Goal: Transaction & Acquisition: Purchase product/service

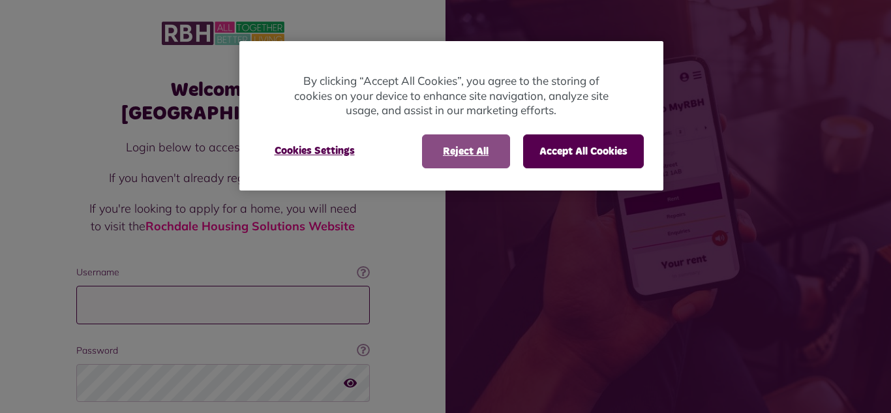
type input "**********"
click at [456, 154] on button "Reject All" at bounding box center [466, 151] width 88 height 34
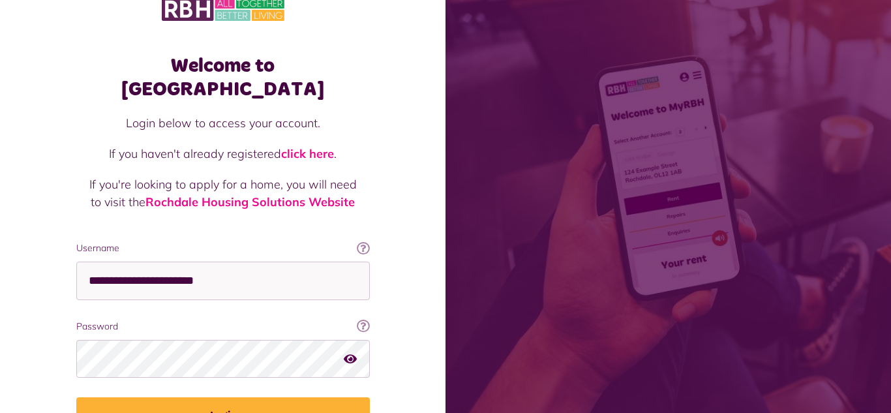
scroll to position [26, 0]
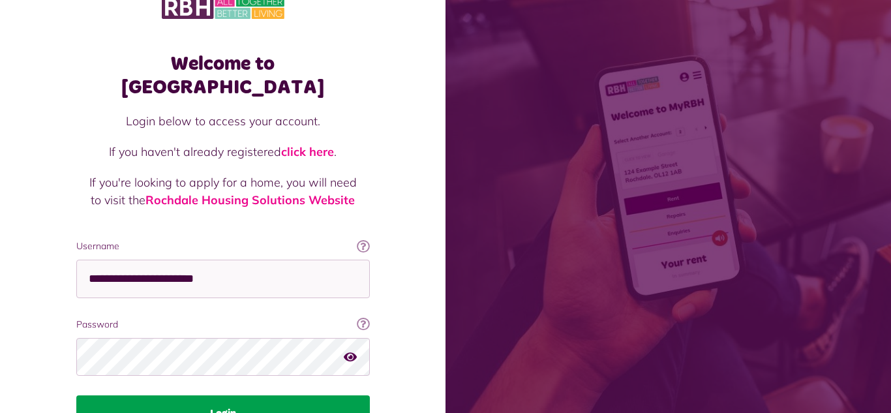
click at [226, 395] on button "Login" at bounding box center [223, 413] width 294 height 37
click at [222, 395] on button "Login" at bounding box center [223, 413] width 294 height 37
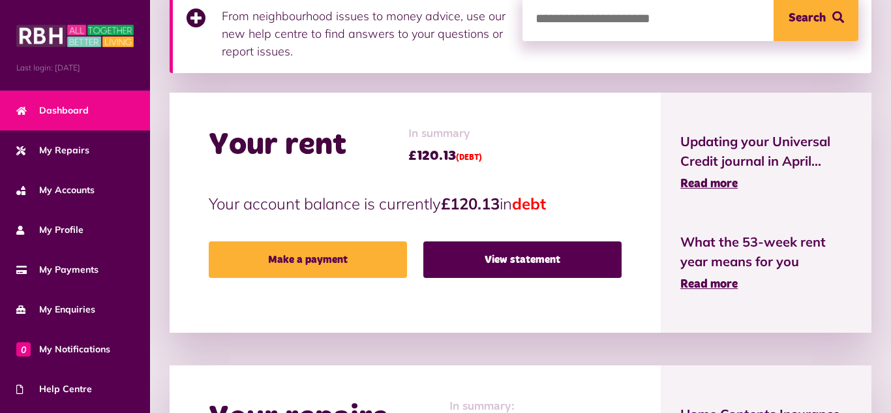
scroll to position [235, 0]
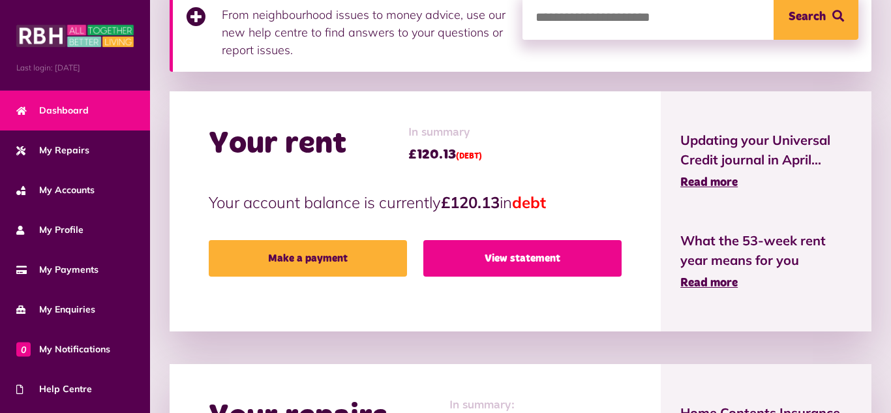
click at [507, 261] on link "View statement" at bounding box center [522, 258] width 198 height 37
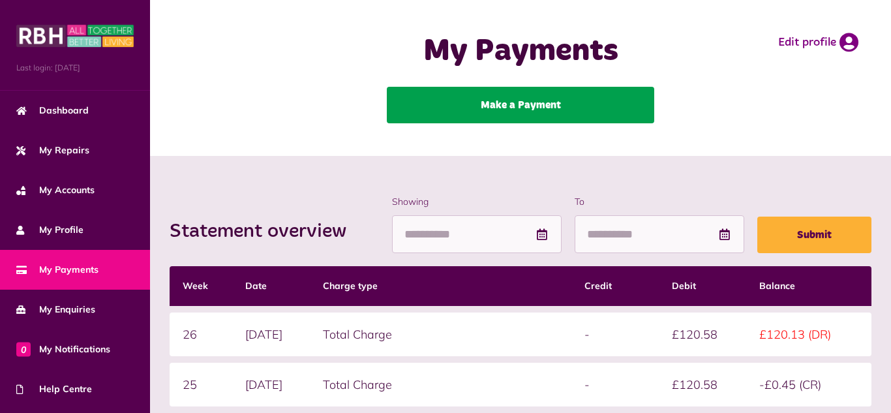
click at [514, 106] on link "Make a Payment" at bounding box center [520, 105] width 267 height 37
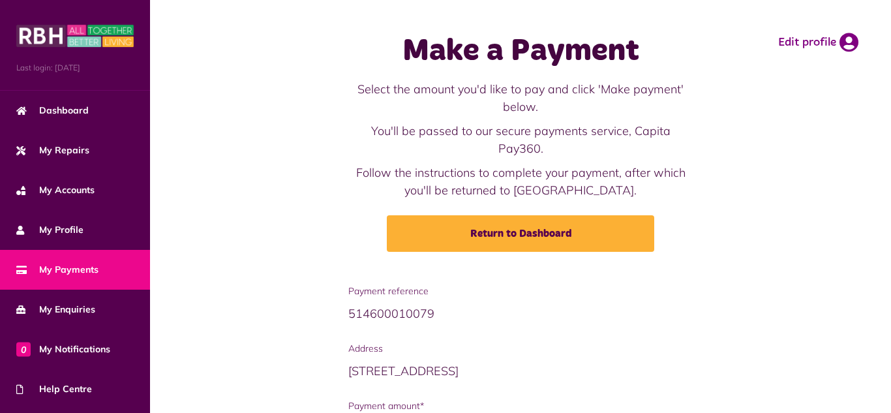
click at [800, 222] on div "Make a Payment Select the amount you'd like to pay and click 'Make payment' bel…" at bounding box center [520, 142] width 715 height 258
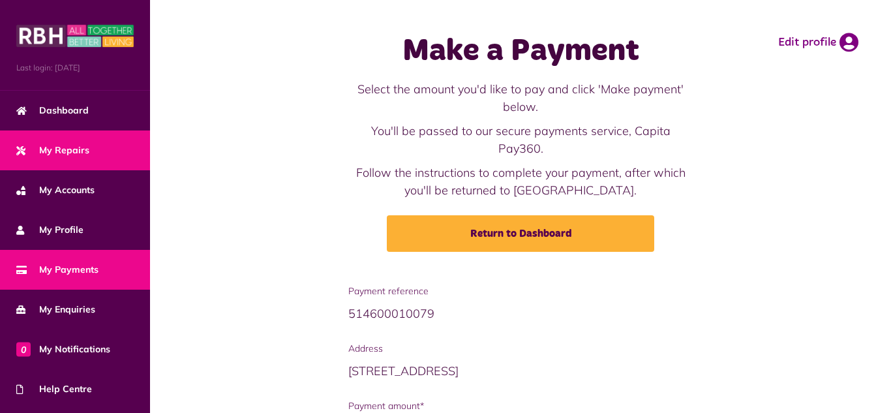
click at [72, 147] on span "My Repairs" at bounding box center [52, 150] width 73 height 14
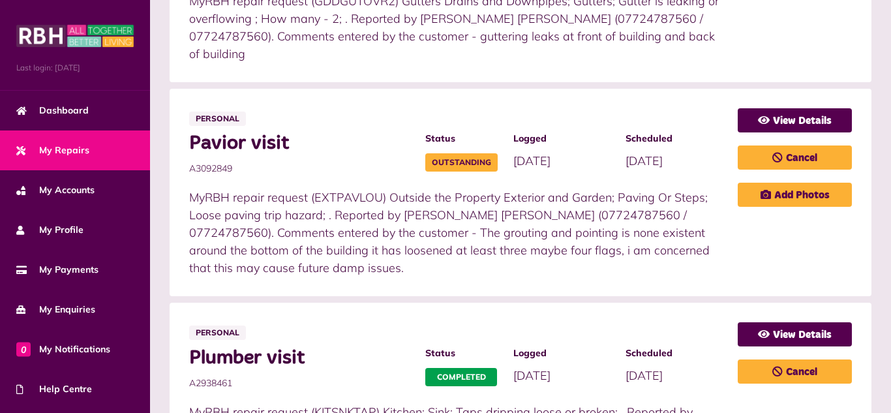
scroll to position [470, 0]
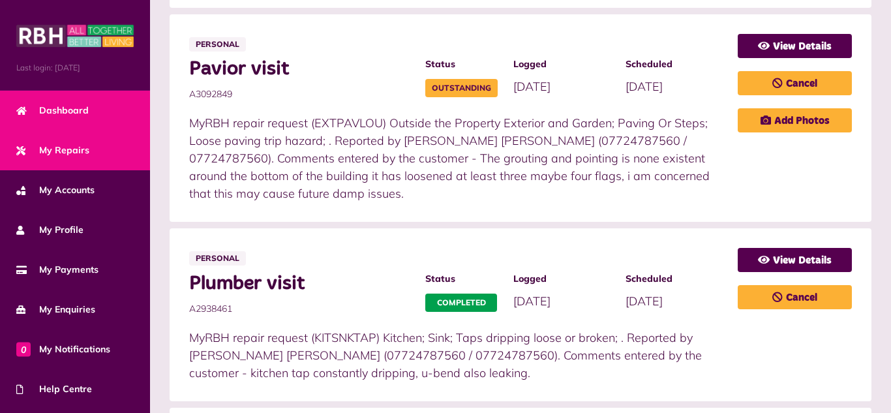
click at [76, 106] on span "Dashboard" at bounding box center [52, 111] width 72 height 14
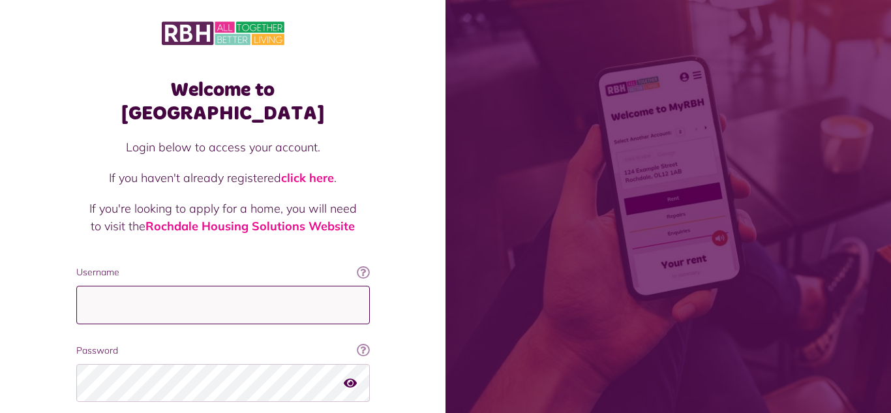
type input "**********"
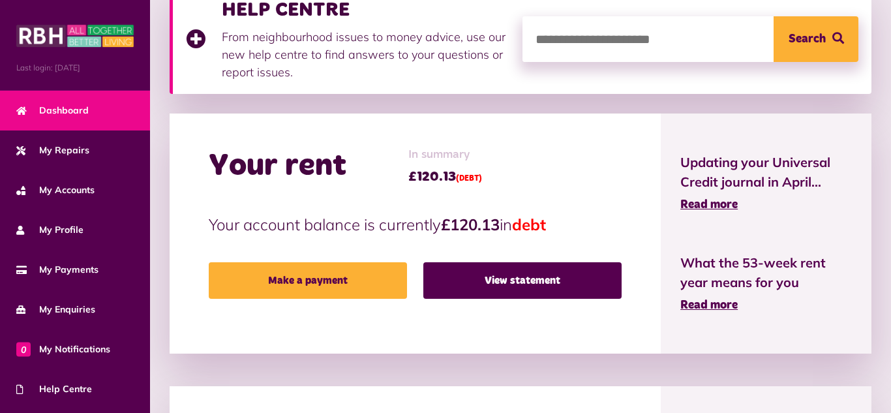
scroll to position [215, 0]
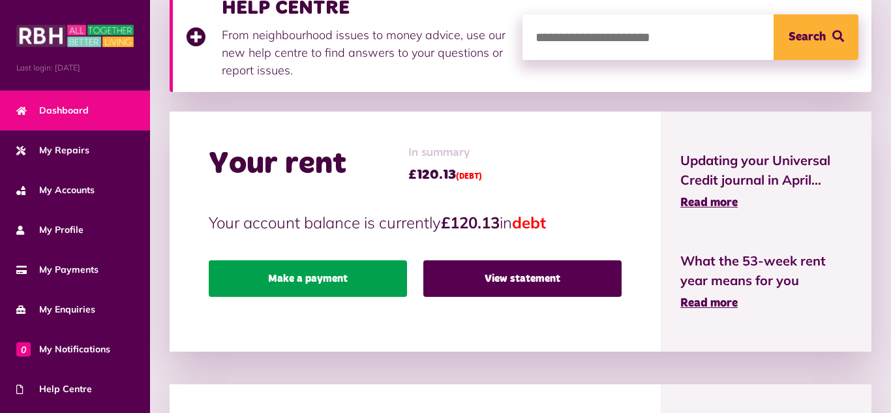
click at [318, 277] on link "Make a payment" at bounding box center [308, 278] width 198 height 37
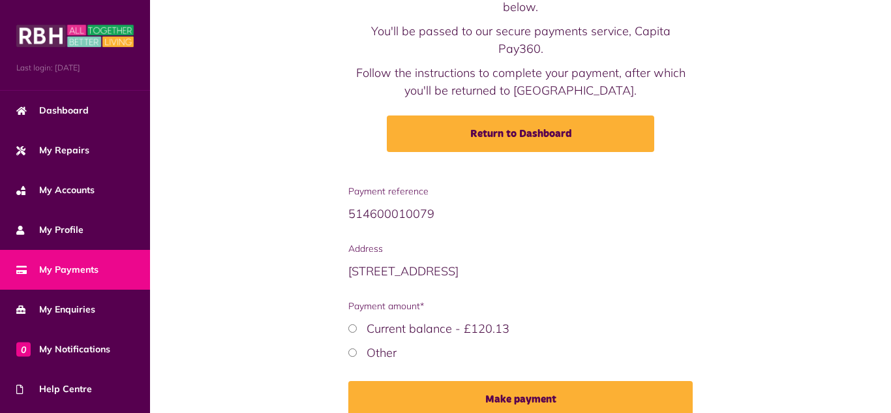
scroll to position [103, 0]
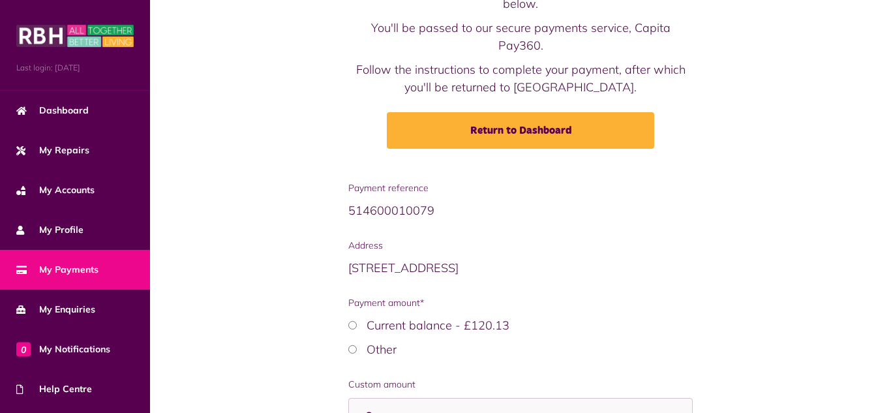
click at [838, 271] on div "Payment reference 514600010079 Address [STREET_ADDRESS] Payment amount* Other" at bounding box center [520, 346] width 715 height 331
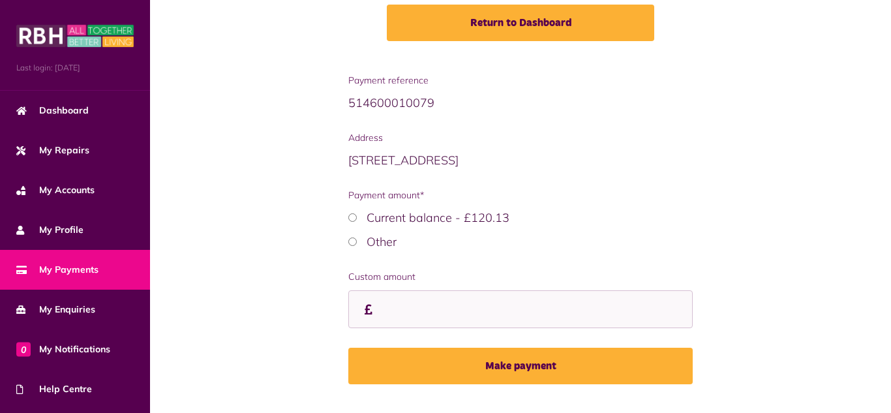
scroll to position [223, 0]
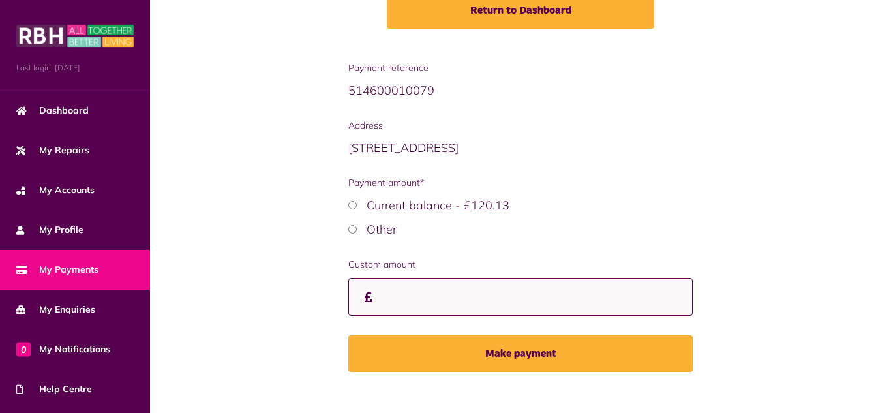
click at [397, 282] on input "Custom amount" at bounding box center [520, 297] width 344 height 38
type input "***"
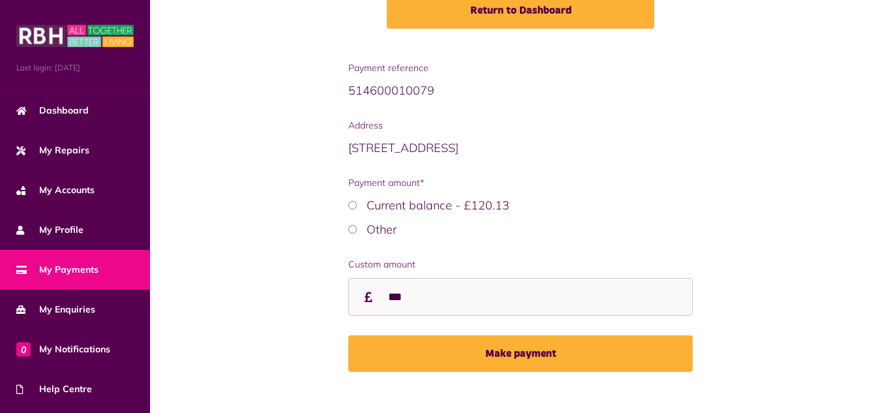
click at [811, 204] on div "Payment reference 514600010079 Address 1 Grenville Walk OL15 8QP (CUR) Payment …" at bounding box center [520, 226] width 715 height 331
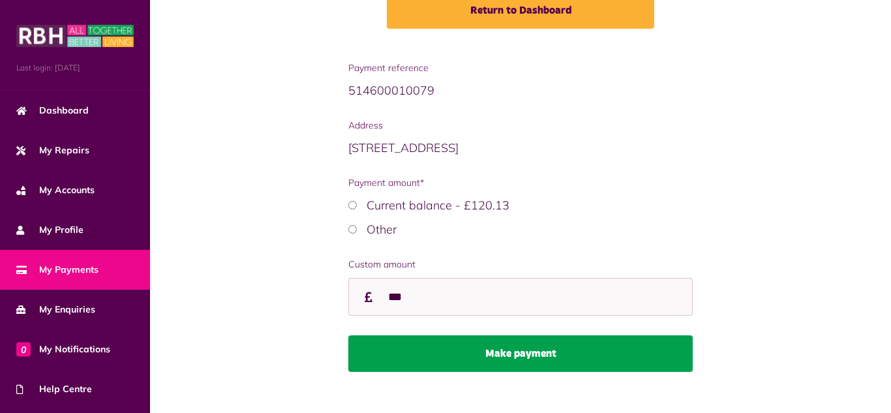
click at [528, 337] on button "Make payment" at bounding box center [520, 353] width 344 height 37
